Goal: Transaction & Acquisition: Purchase product/service

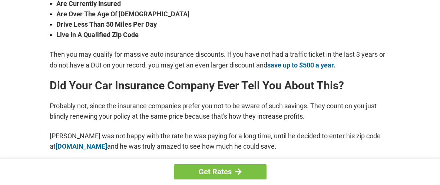
scroll to position [304, 0]
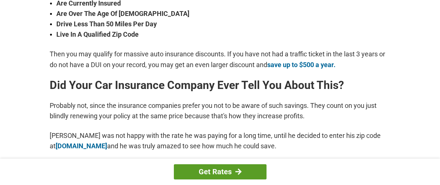
click at [220, 172] on link "Get Rates" at bounding box center [220, 171] width 93 height 15
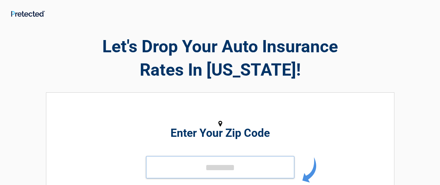
click at [219, 170] on input "tel" at bounding box center [220, 167] width 148 height 22
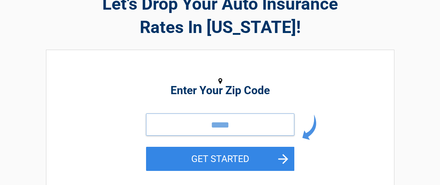
scroll to position [39, 0]
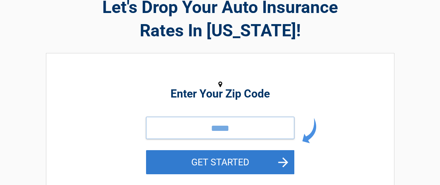
type input "*****"
click at [216, 160] on button "GET STARTED" at bounding box center [220, 162] width 148 height 24
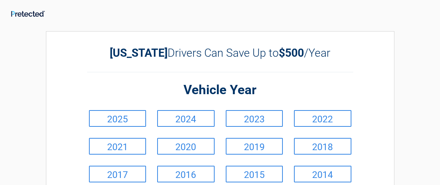
scroll to position [0, 0]
